Goal: Check status: Check status

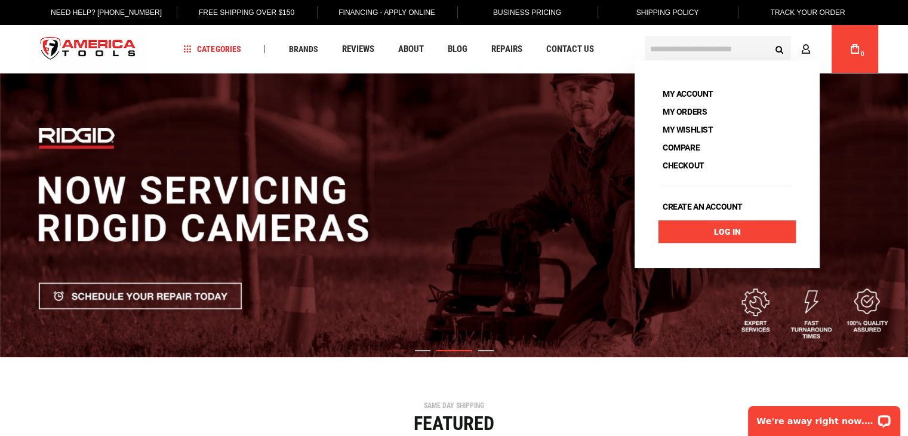
click at [718, 232] on link "Log In" at bounding box center [726, 231] width 137 height 23
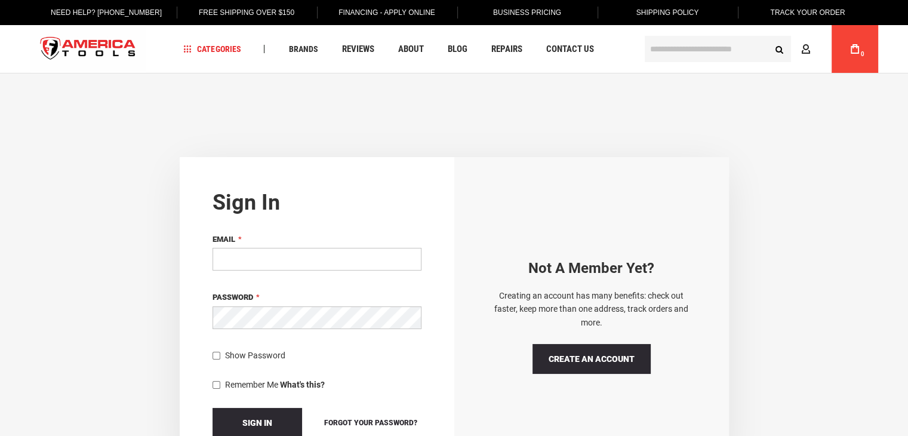
drag, startPoint x: 288, startPoint y: 254, endPoint x: 291, endPoint y: 266, distance: 12.5
click at [287, 254] on input "Email" at bounding box center [316, 259] width 209 height 23
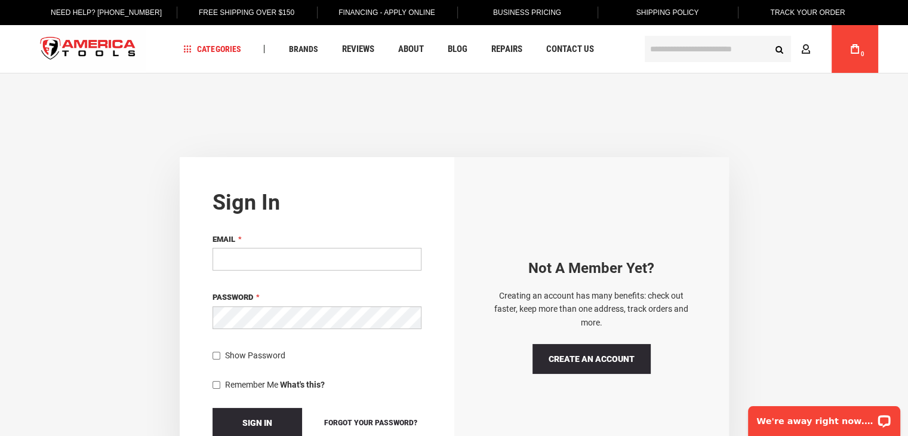
type input "**********"
click at [221, 354] on div "Show Password" at bounding box center [316, 355] width 209 height 12
click at [273, 428] on button "Sign In" at bounding box center [257, 423] width 90 height 30
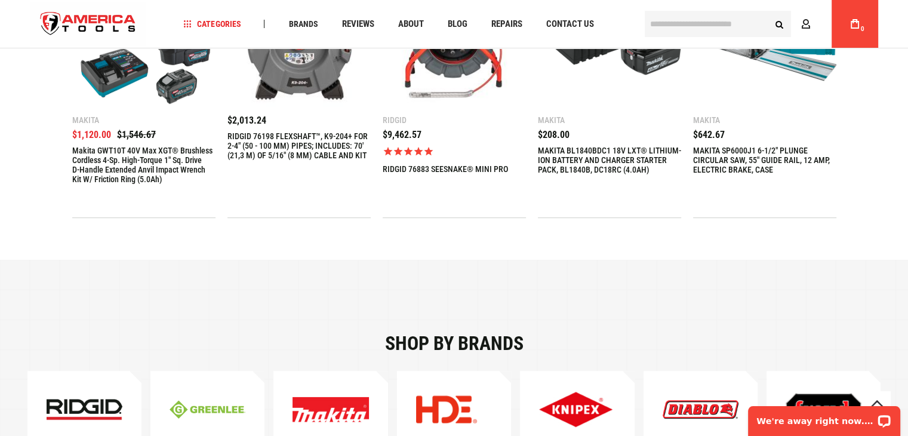
scroll to position [358, 0]
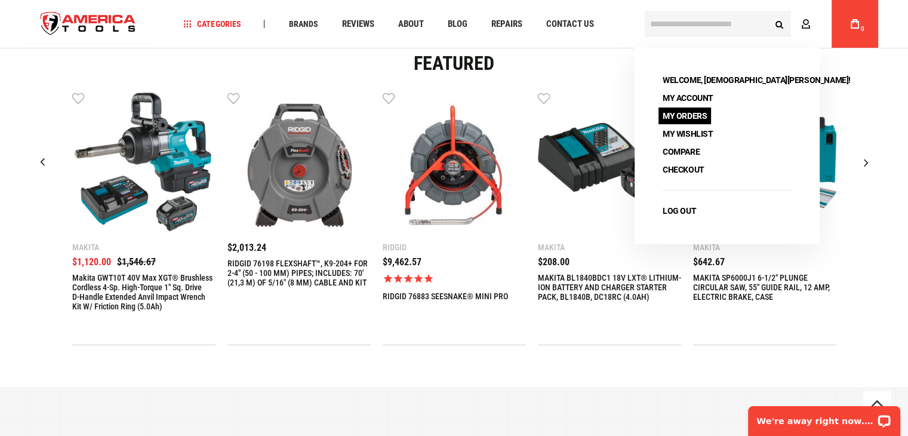
click at [690, 110] on link "My Orders" at bounding box center [684, 115] width 53 height 17
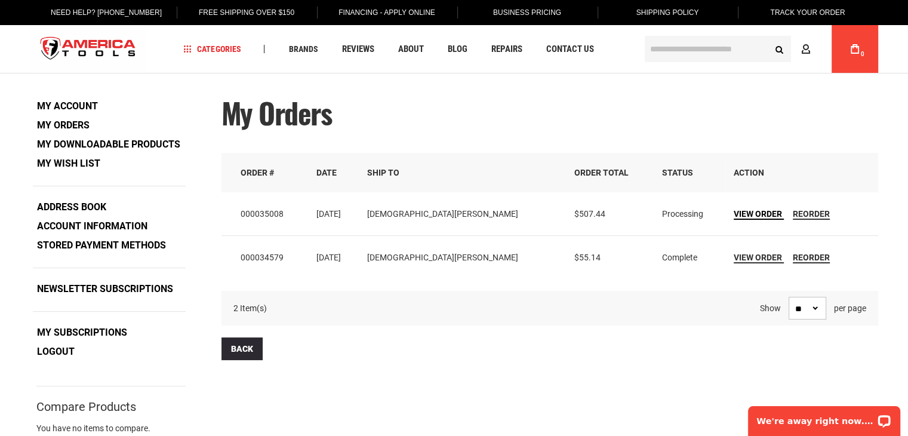
click at [733, 214] on span "View Order" at bounding box center [757, 214] width 48 height 10
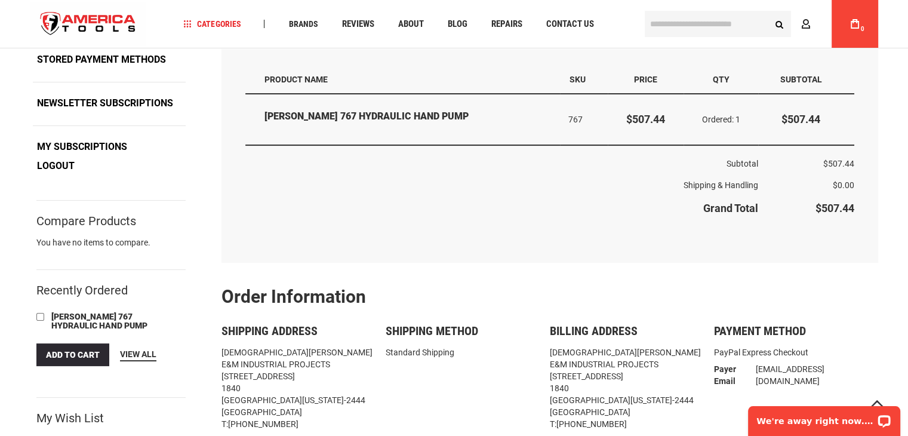
scroll to position [119, 0]
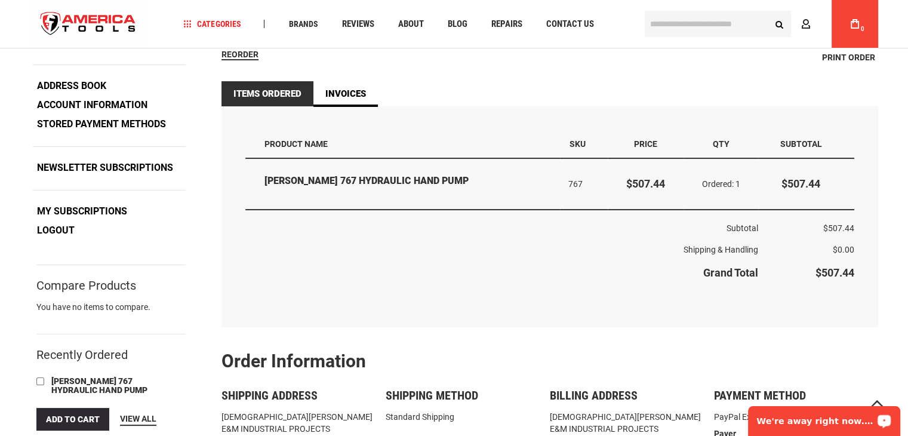
click at [835, 412] on div "We're away right now. Please check back later!" at bounding box center [824, 421] width 152 height 30
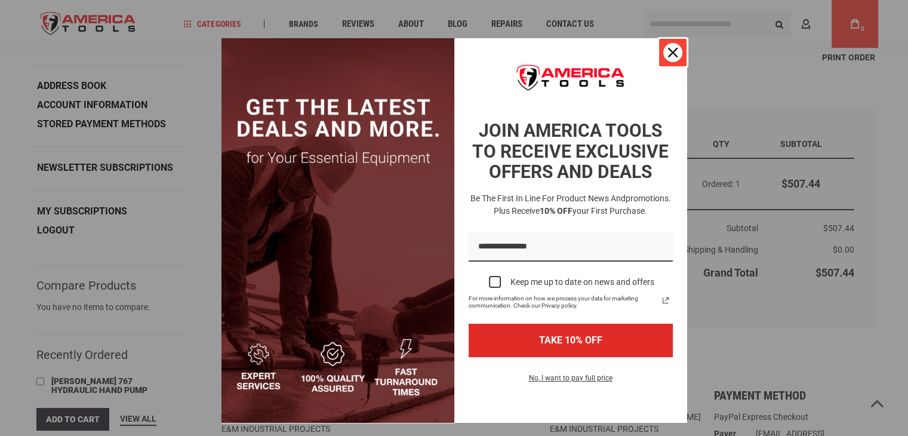
click at [668, 53] on icon "close icon" at bounding box center [673, 53] width 10 height 10
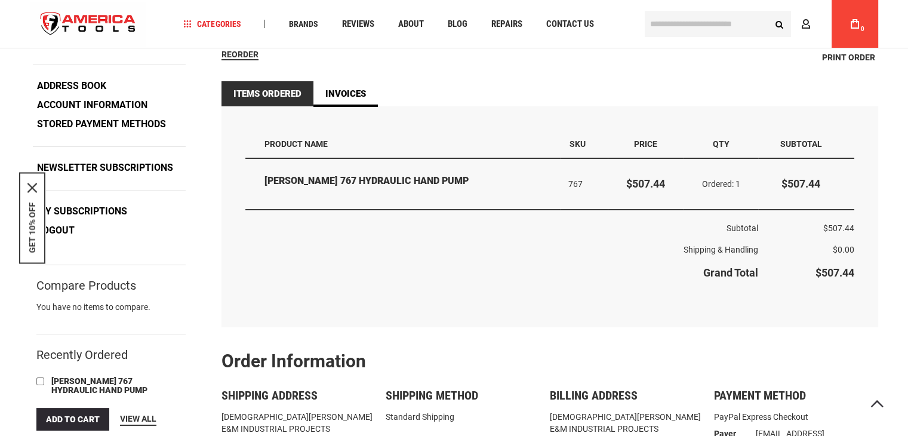
click at [519, 226] on th "Subtotal" at bounding box center [501, 223] width 513 height 29
click at [420, 316] on div "Items Ordered Items Ordered Product Name SKU Price Qty Subtotal GREENLEE 767 HY…" at bounding box center [549, 216] width 656 height 221
click at [573, 20] on span "Contact Us" at bounding box center [569, 24] width 48 height 9
